Goal: Navigation & Orientation: Find specific page/section

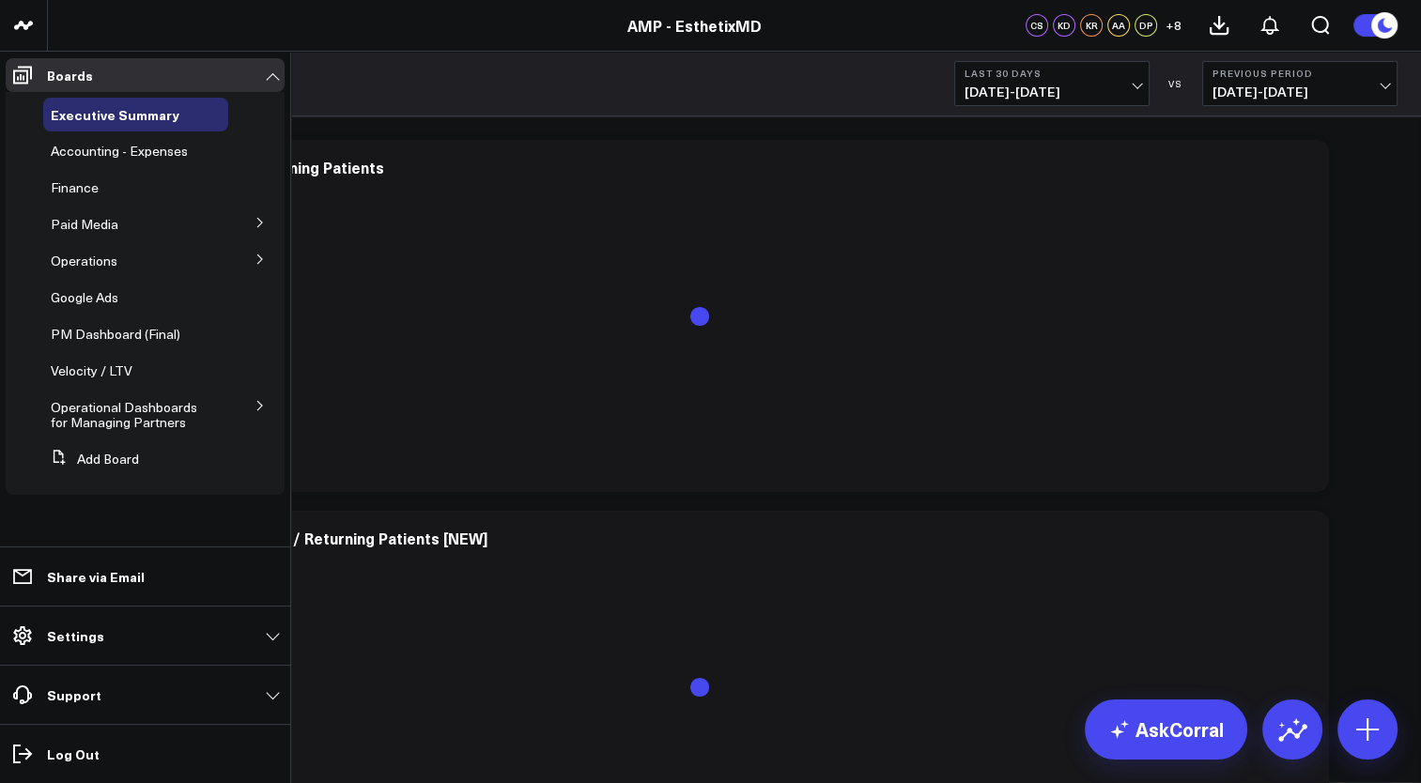
click at [261, 257] on icon at bounding box center [260, 259] width 11 height 11
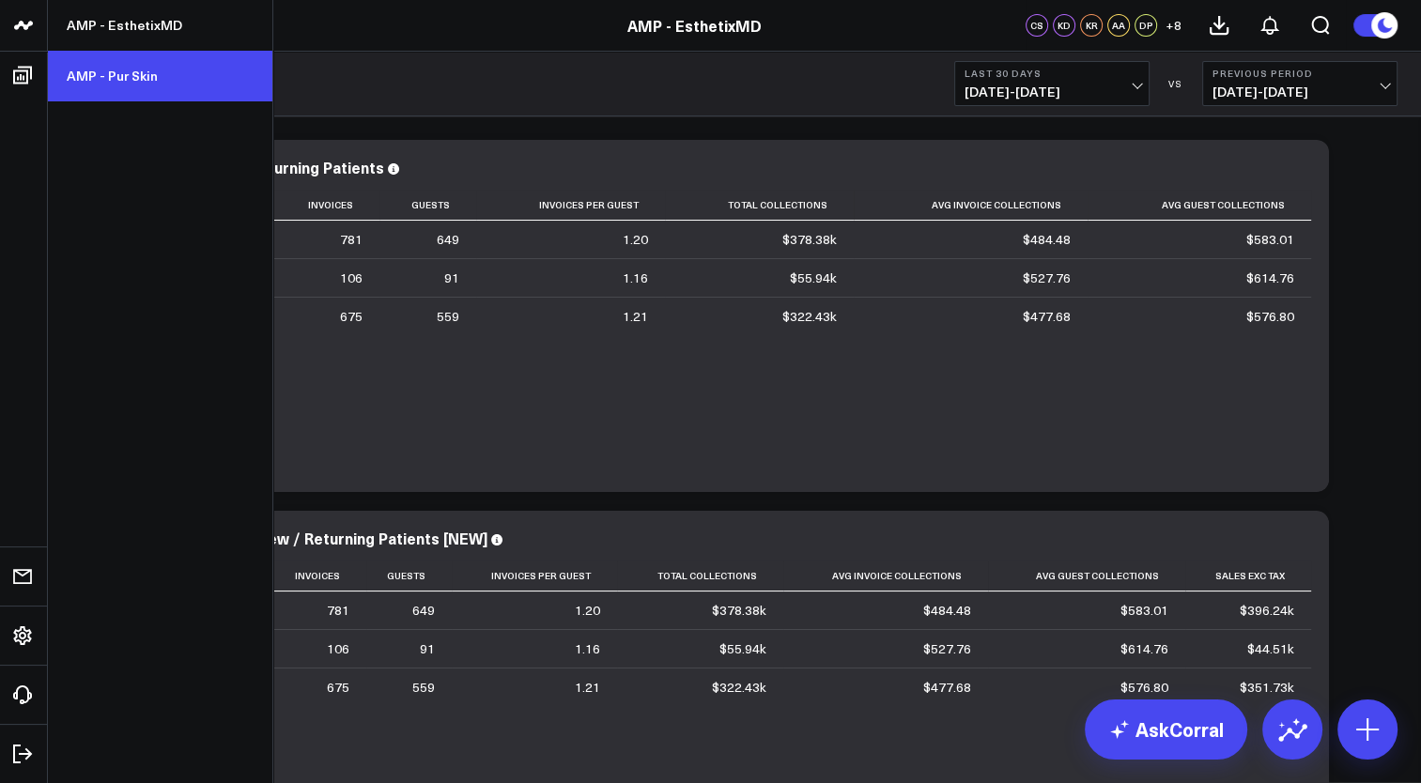
click at [147, 85] on link "AMP - Pur Skin" at bounding box center [160, 76] width 224 height 51
click at [109, 79] on link "AMP - Pur Skin" at bounding box center [160, 76] width 224 height 51
